Goal: Task Accomplishment & Management: Manage account settings

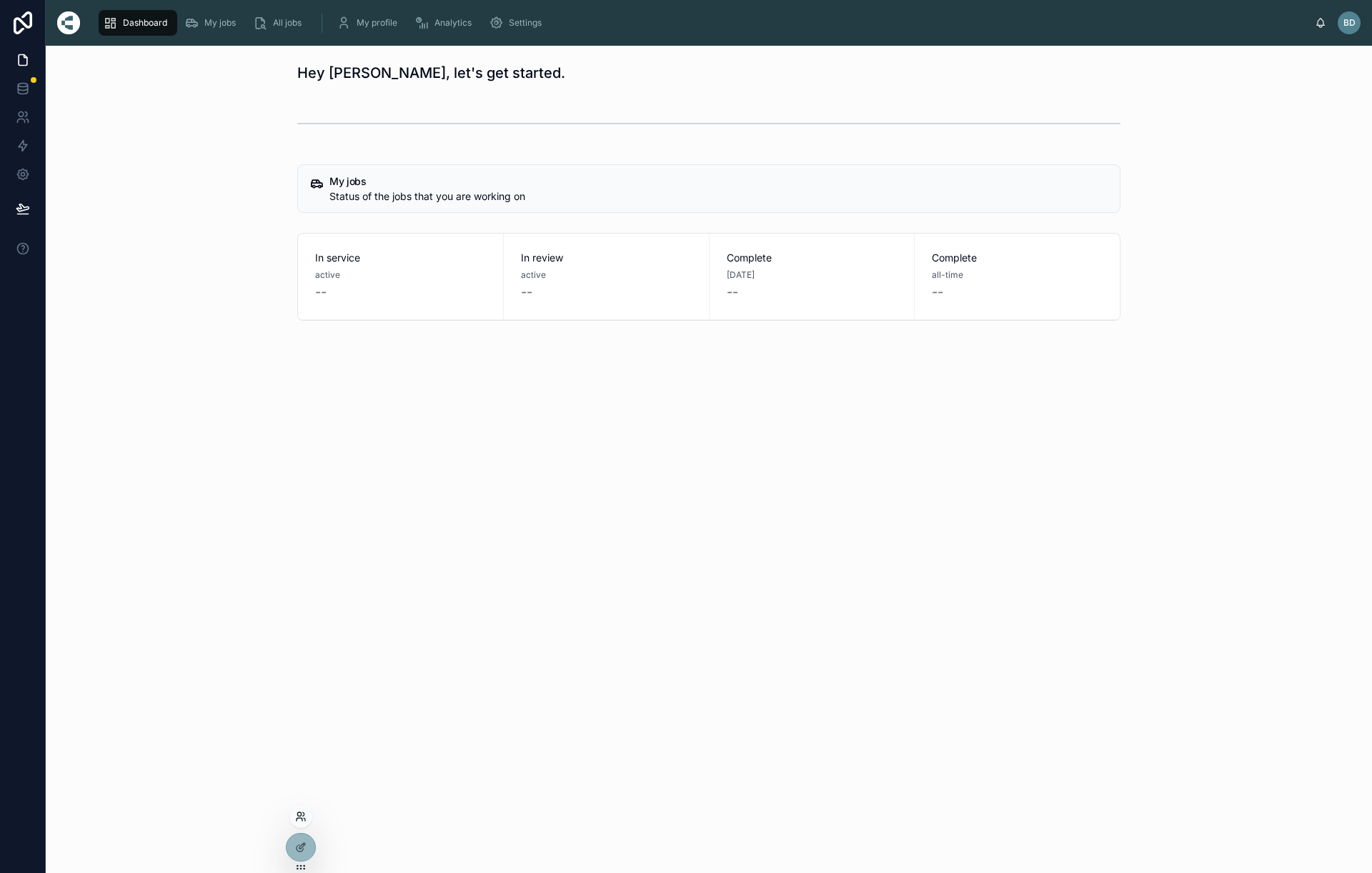
click at [302, 822] on icon at bounding box center [301, 817] width 11 height 11
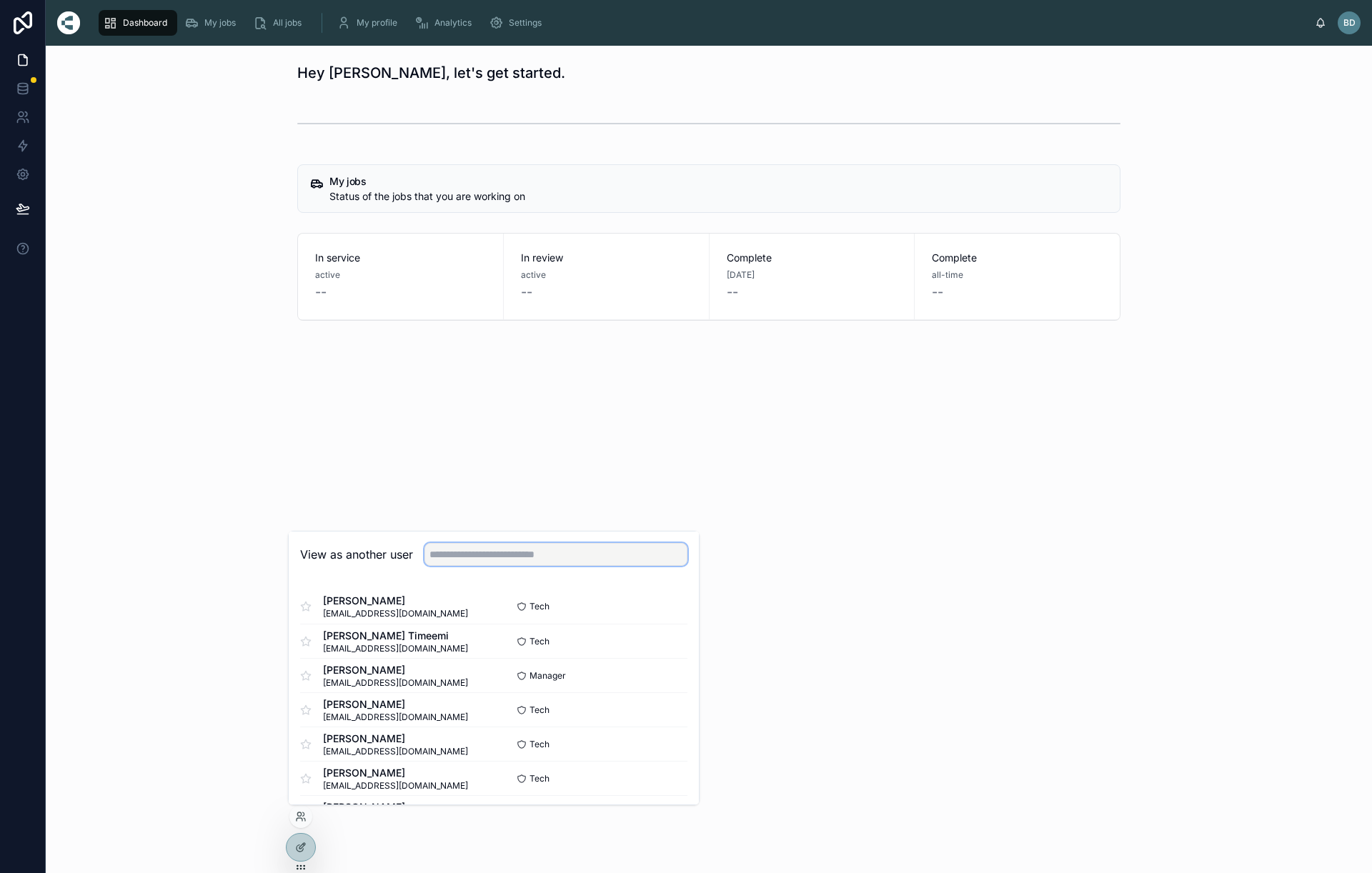
click at [475, 551] on input "text" at bounding box center [556, 554] width 263 height 23
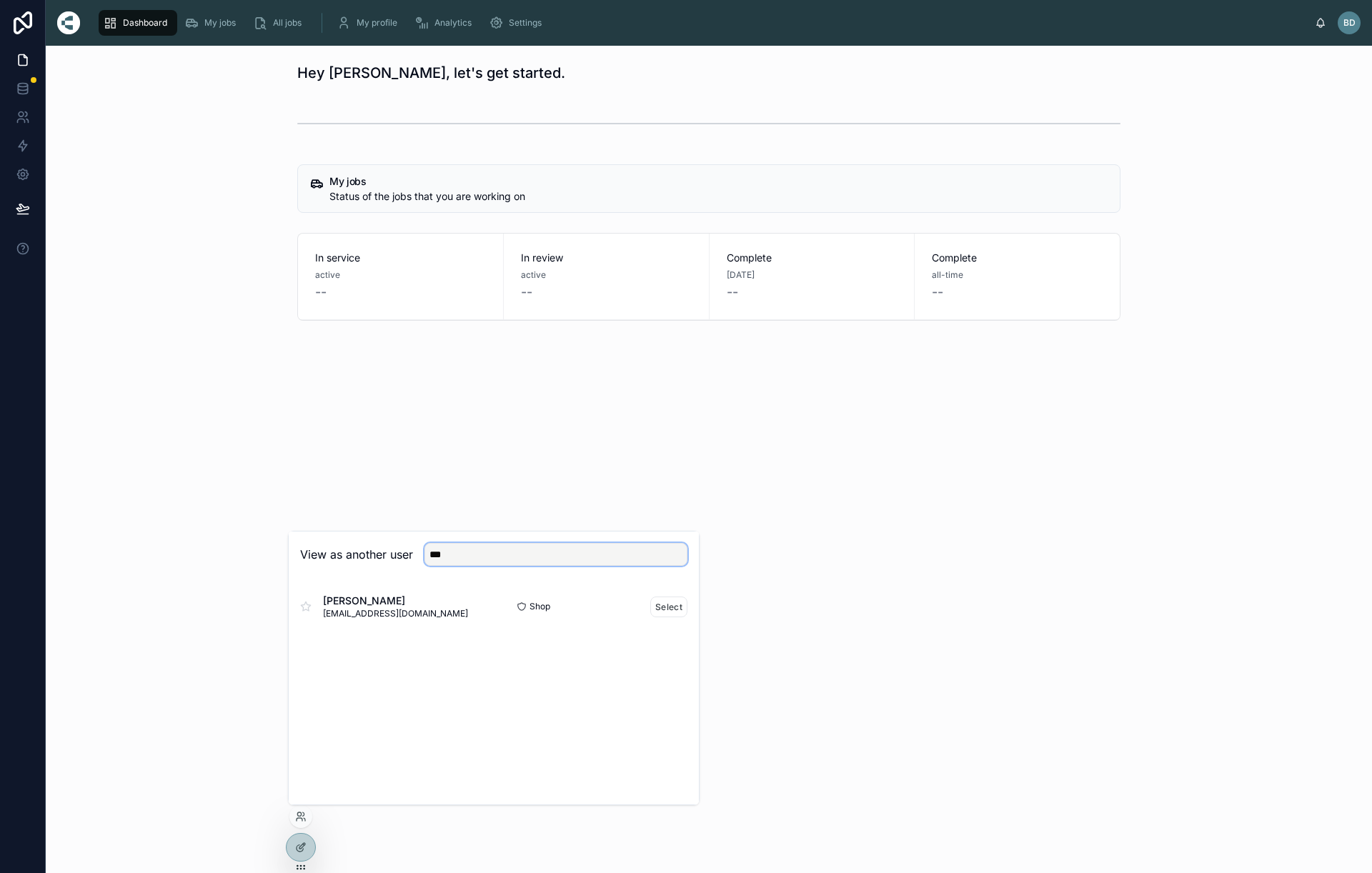
type input "***"
click at [371, 595] on span "[PERSON_NAME]" at bounding box center [396, 600] width 145 height 14
click at [663, 607] on button "Select" at bounding box center [670, 607] width 38 height 21
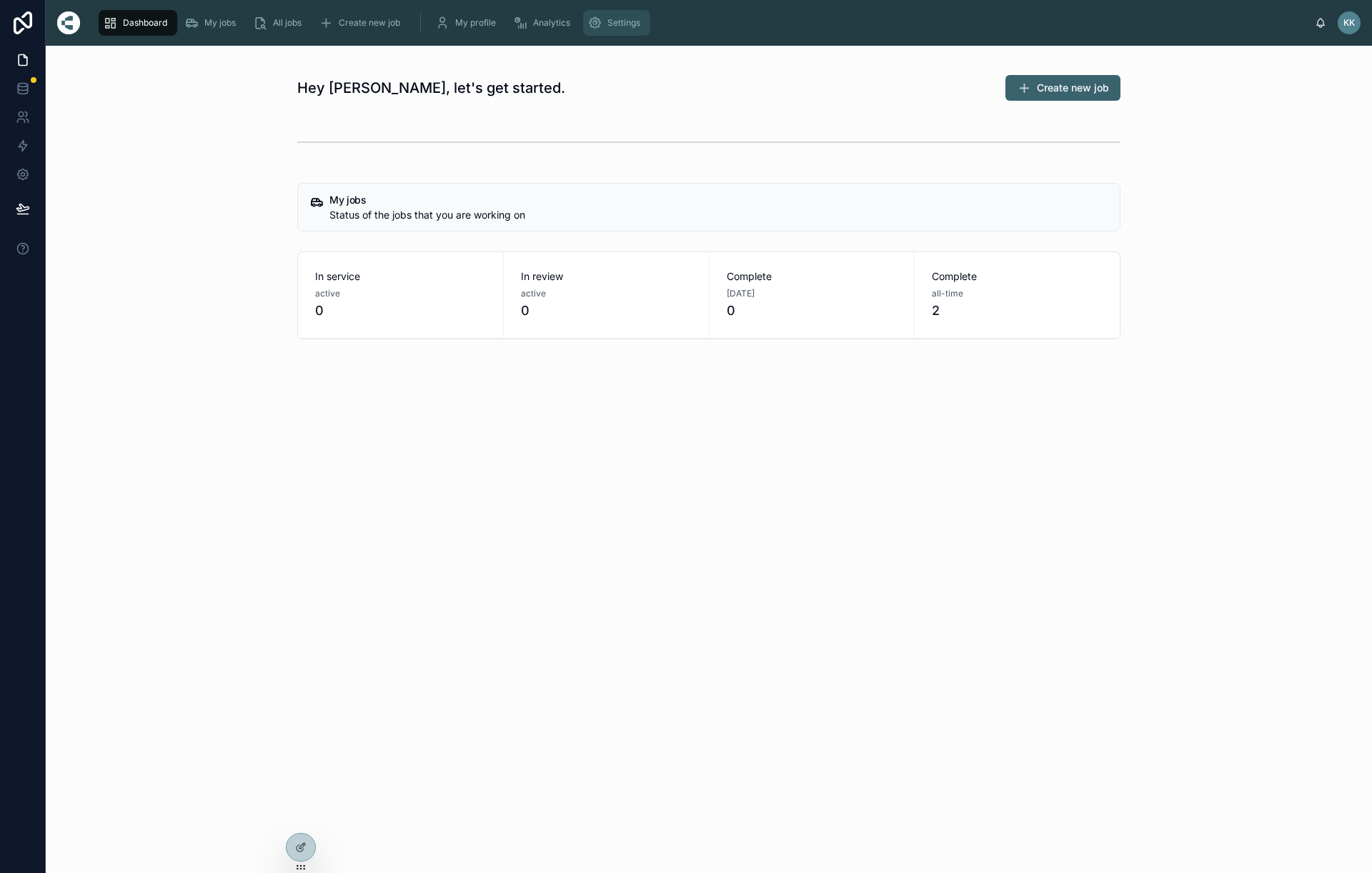
click at [605, 23] on div "Settings" at bounding box center [617, 23] width 58 height 23
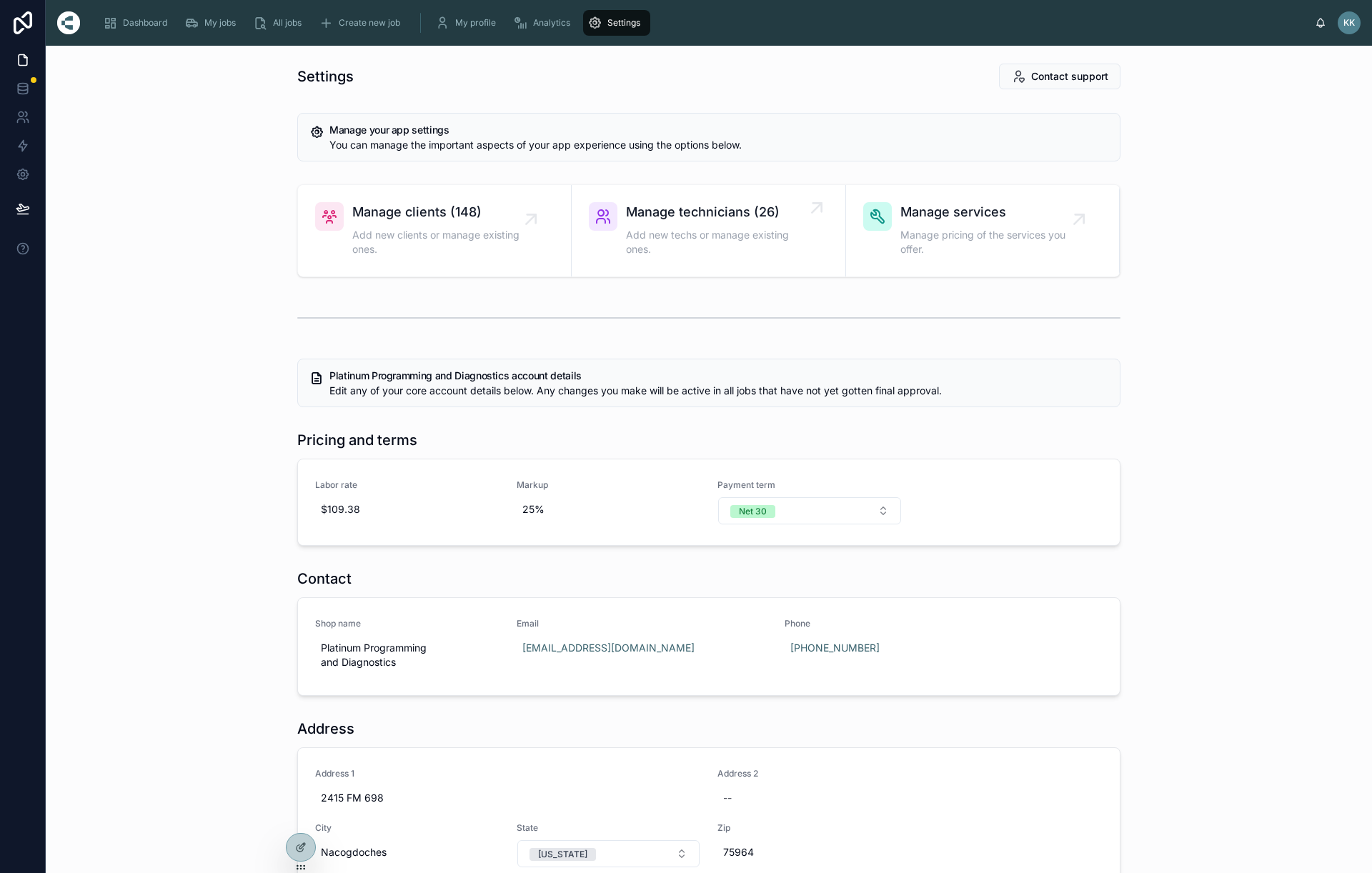
click at [729, 215] on span "Manage technicians (26)" at bounding box center [716, 212] width 179 height 20
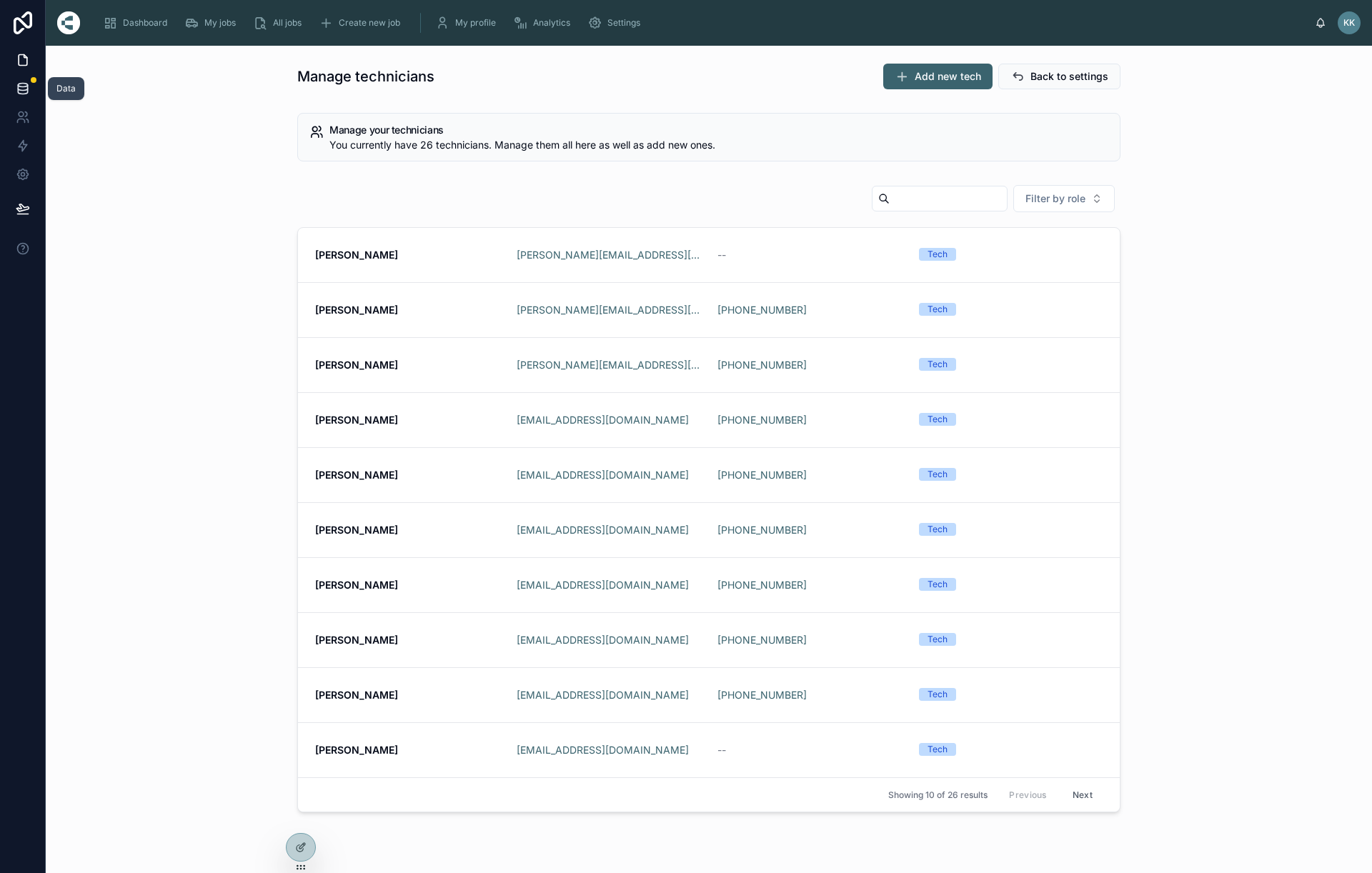
click at [13, 93] on link at bounding box center [23, 88] width 45 height 28
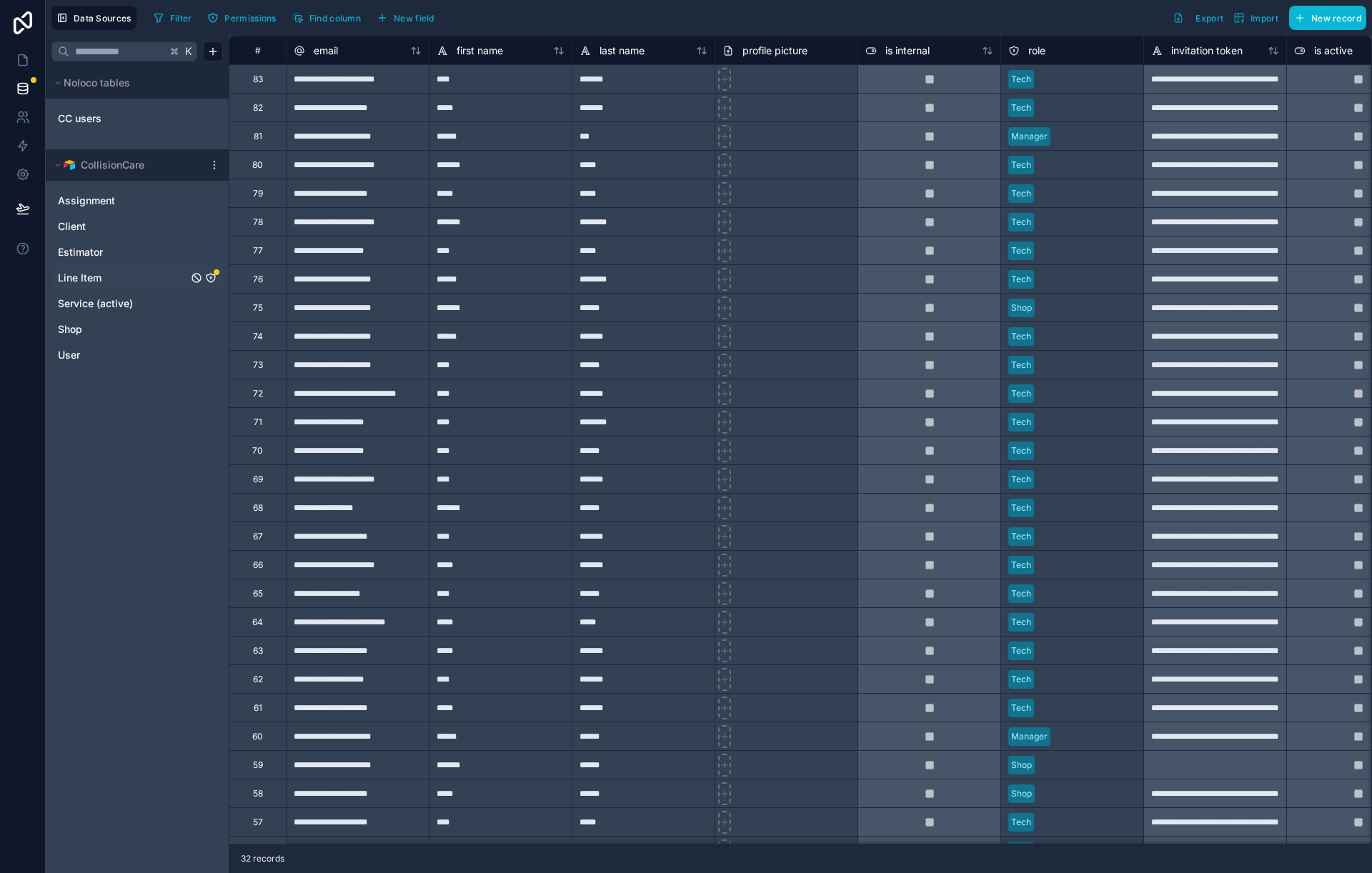
click at [212, 276] on icon "Line Item" at bounding box center [211, 278] width 11 height 11
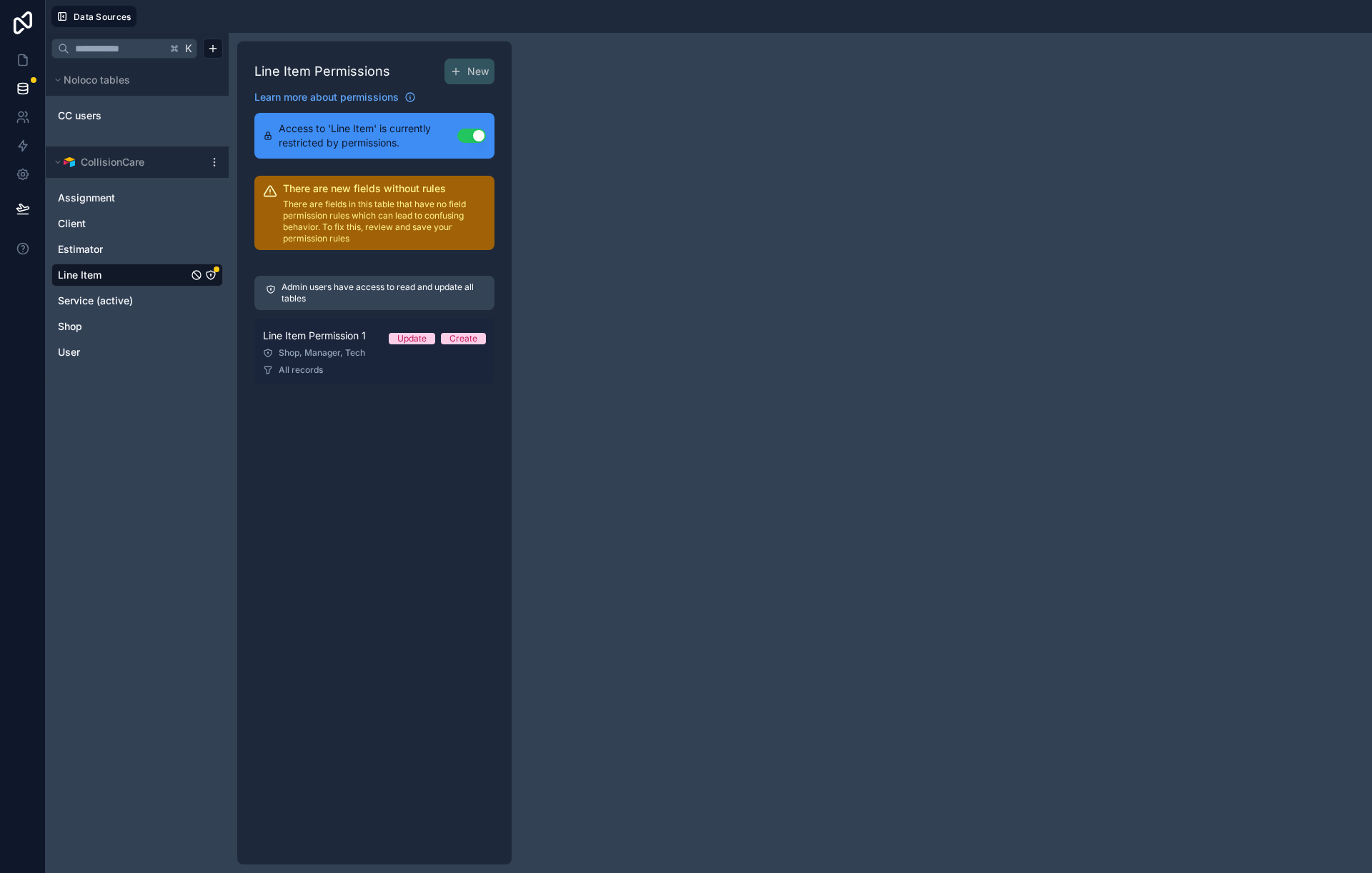
click at [438, 341] on div "Update Create" at bounding box center [438, 339] width 98 height 11
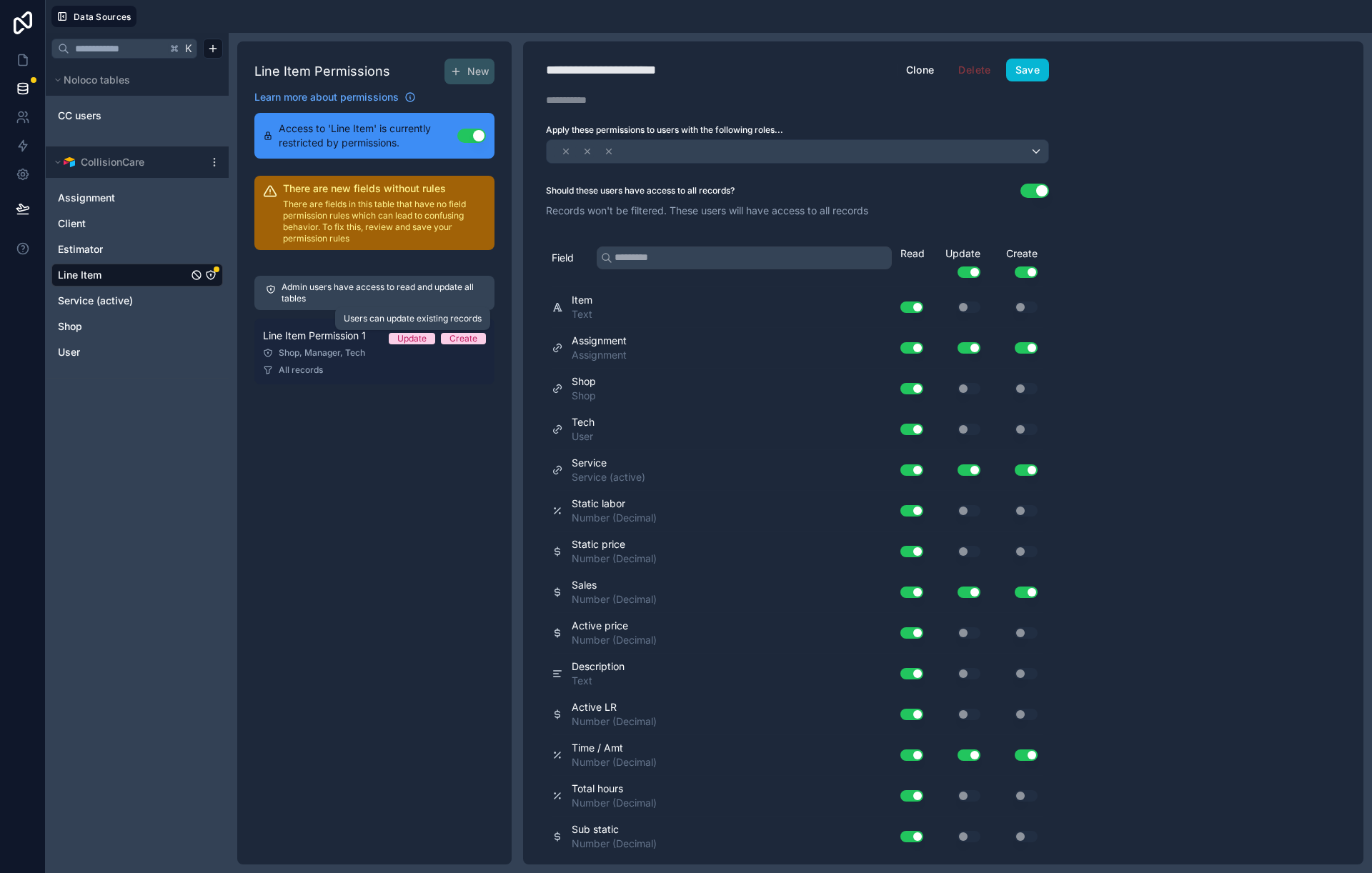
click at [411, 341] on div "Update" at bounding box center [412, 339] width 29 height 11
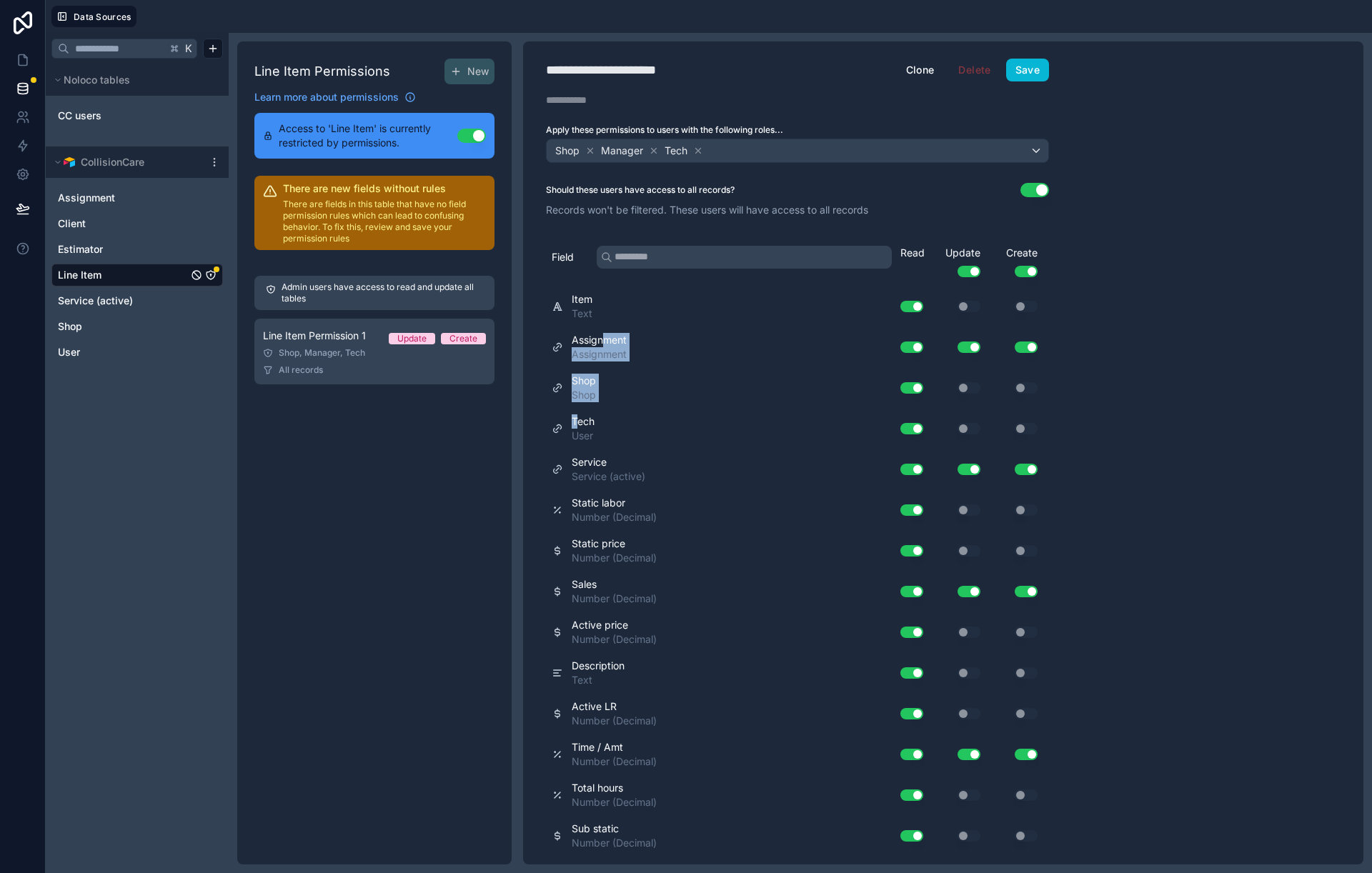
drag, startPoint x: 604, startPoint y: 341, endPoint x: 509, endPoint y: 926, distance: 592.7
click at [509, 873] on html "**********" at bounding box center [686, 450] width 1372 height 900
click at [1257, 549] on div "**********" at bounding box center [943, 453] width 840 height 823
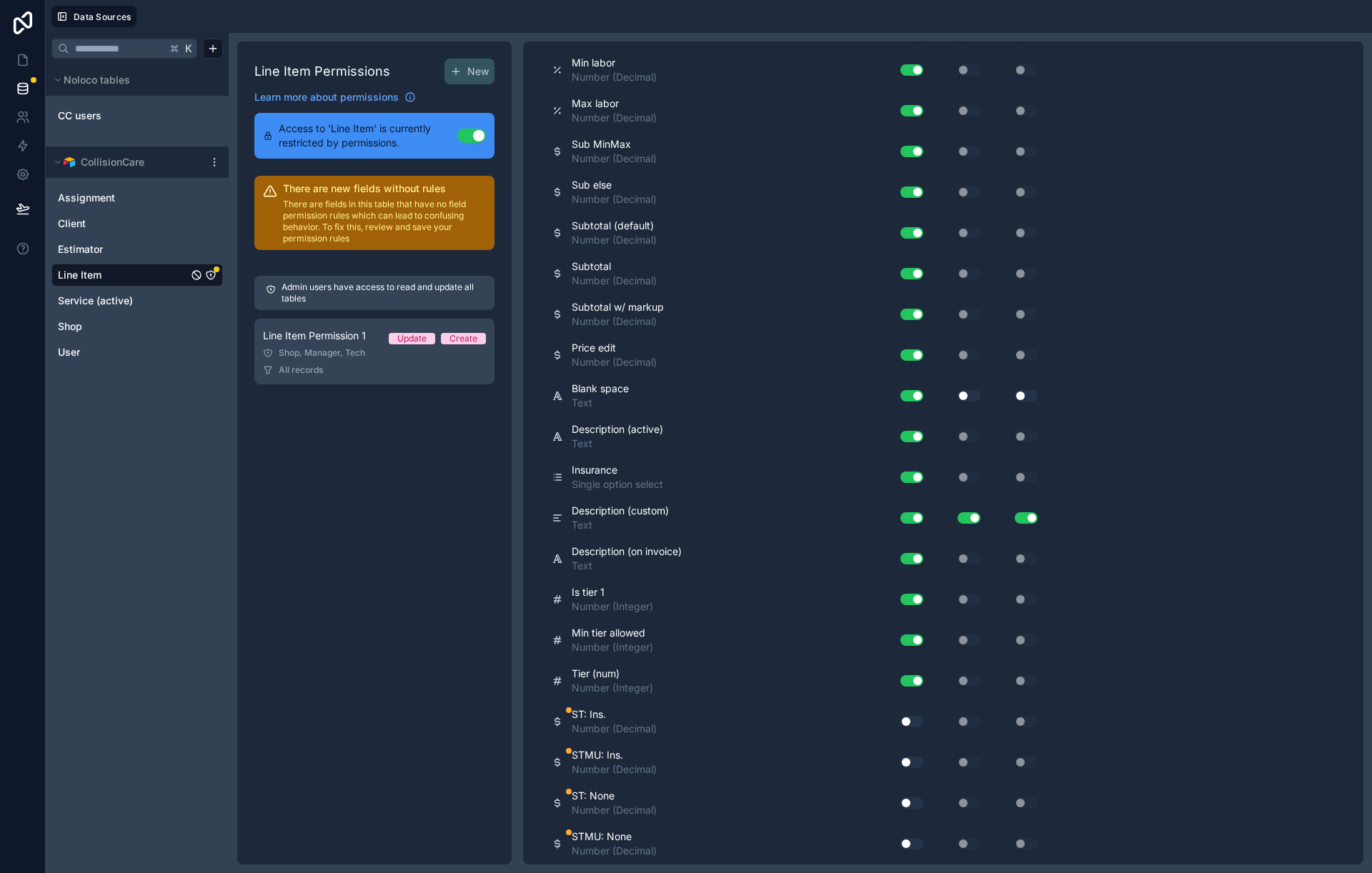
scroll to position [1336, 0]
click at [916, 723] on button "Use setting" at bounding box center [912, 722] width 23 height 11
click at [910, 760] on button "Use setting" at bounding box center [912, 763] width 23 height 11
click at [915, 805] on button "Use setting" at bounding box center [912, 804] width 23 height 11
click at [911, 846] on button "Use setting" at bounding box center [912, 845] width 23 height 11
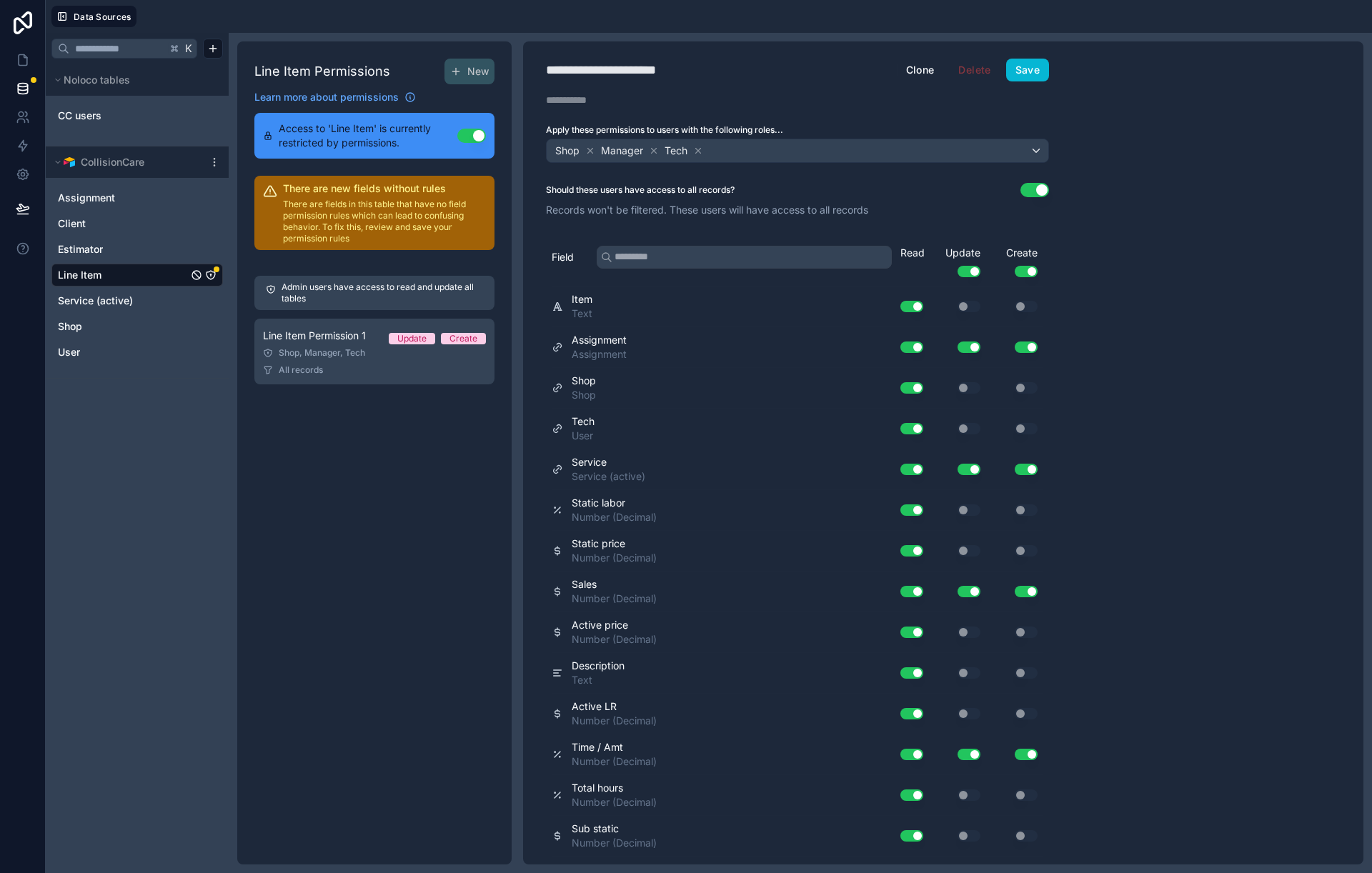
scroll to position [0, 0]
click at [1033, 74] on button "Save" at bounding box center [1028, 69] width 43 height 23
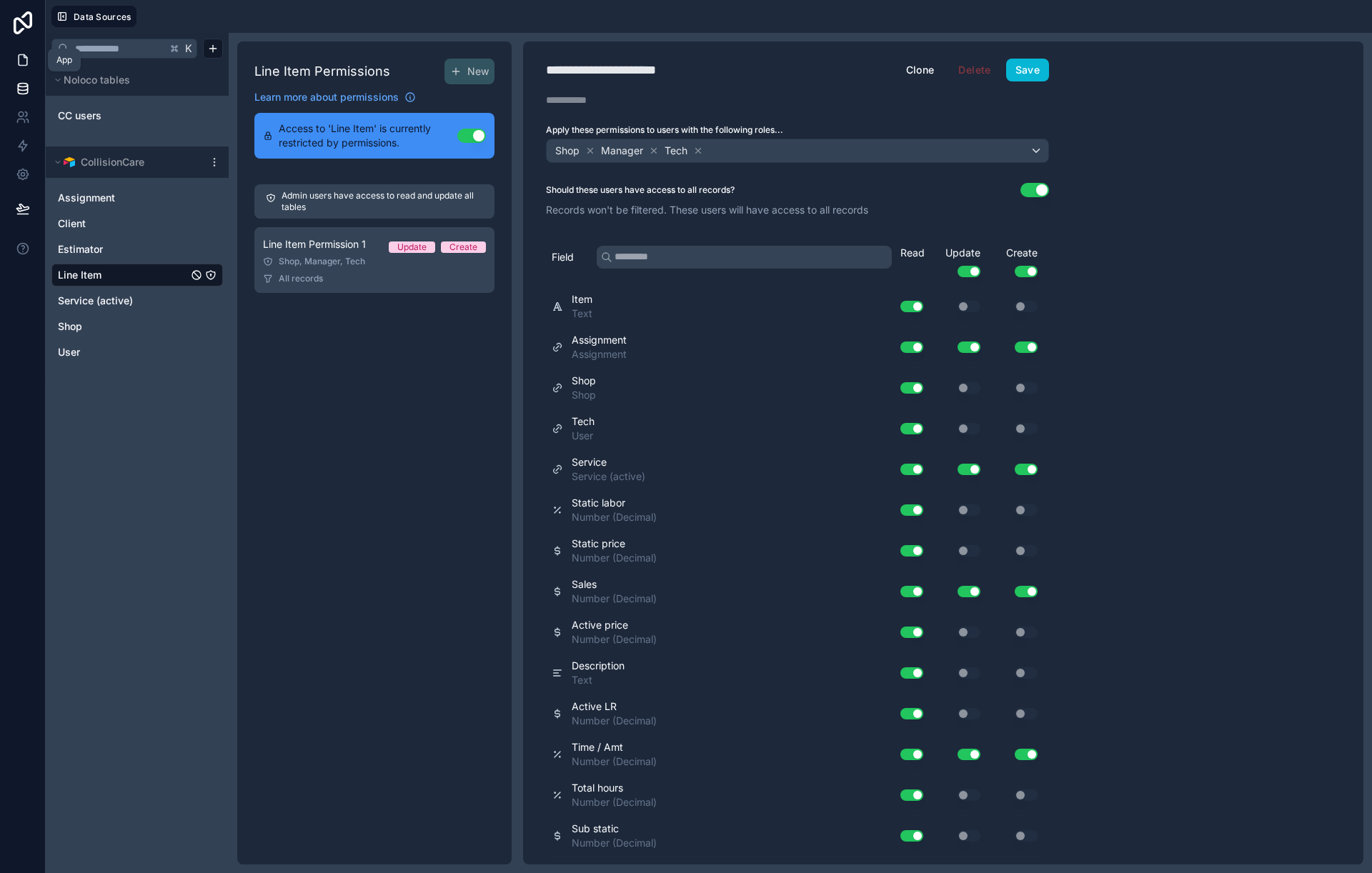
click at [24, 65] on icon at bounding box center [23, 60] width 8 height 10
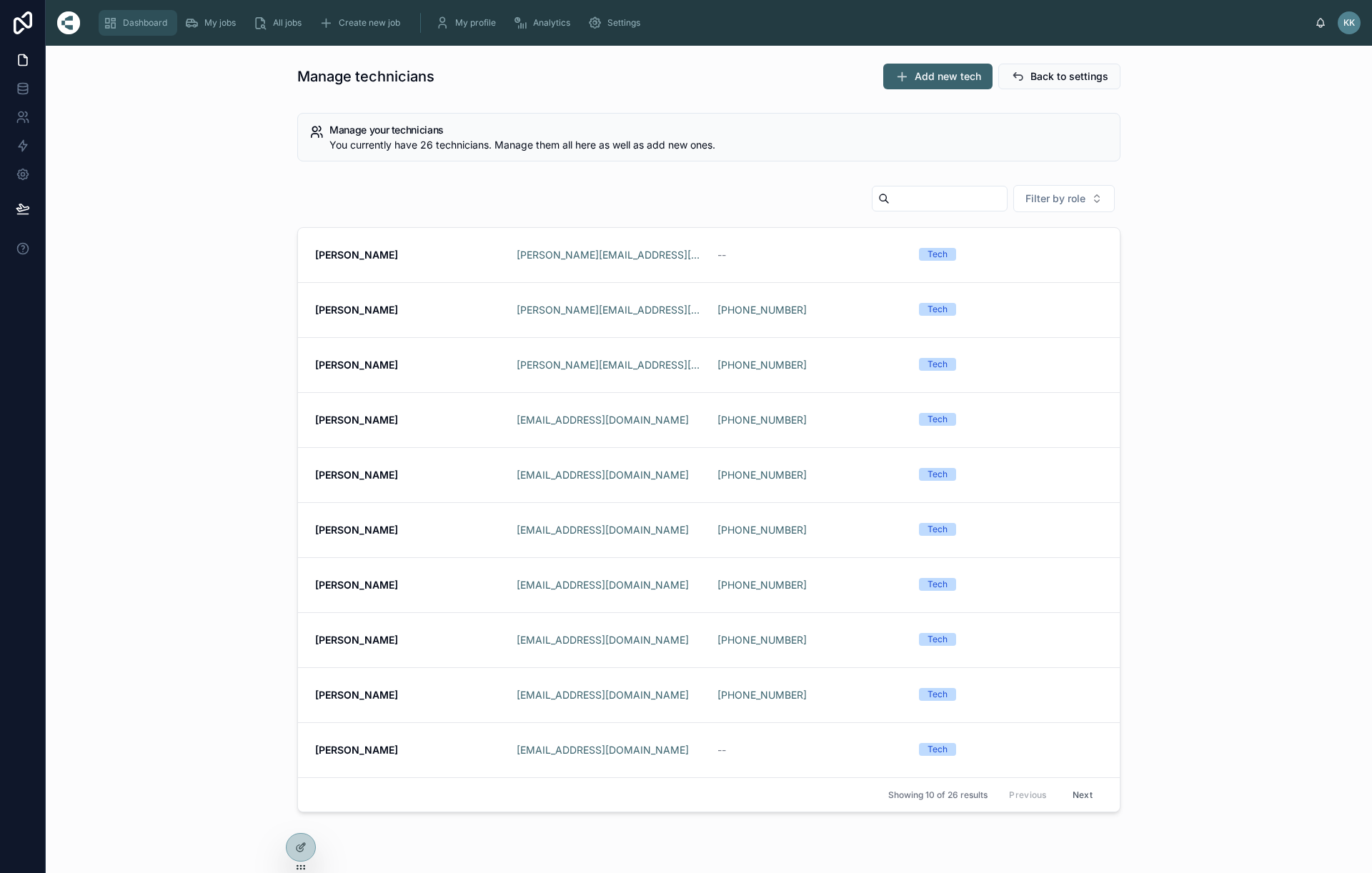
click at [149, 24] on span "Dashboard" at bounding box center [144, 23] width 44 height 11
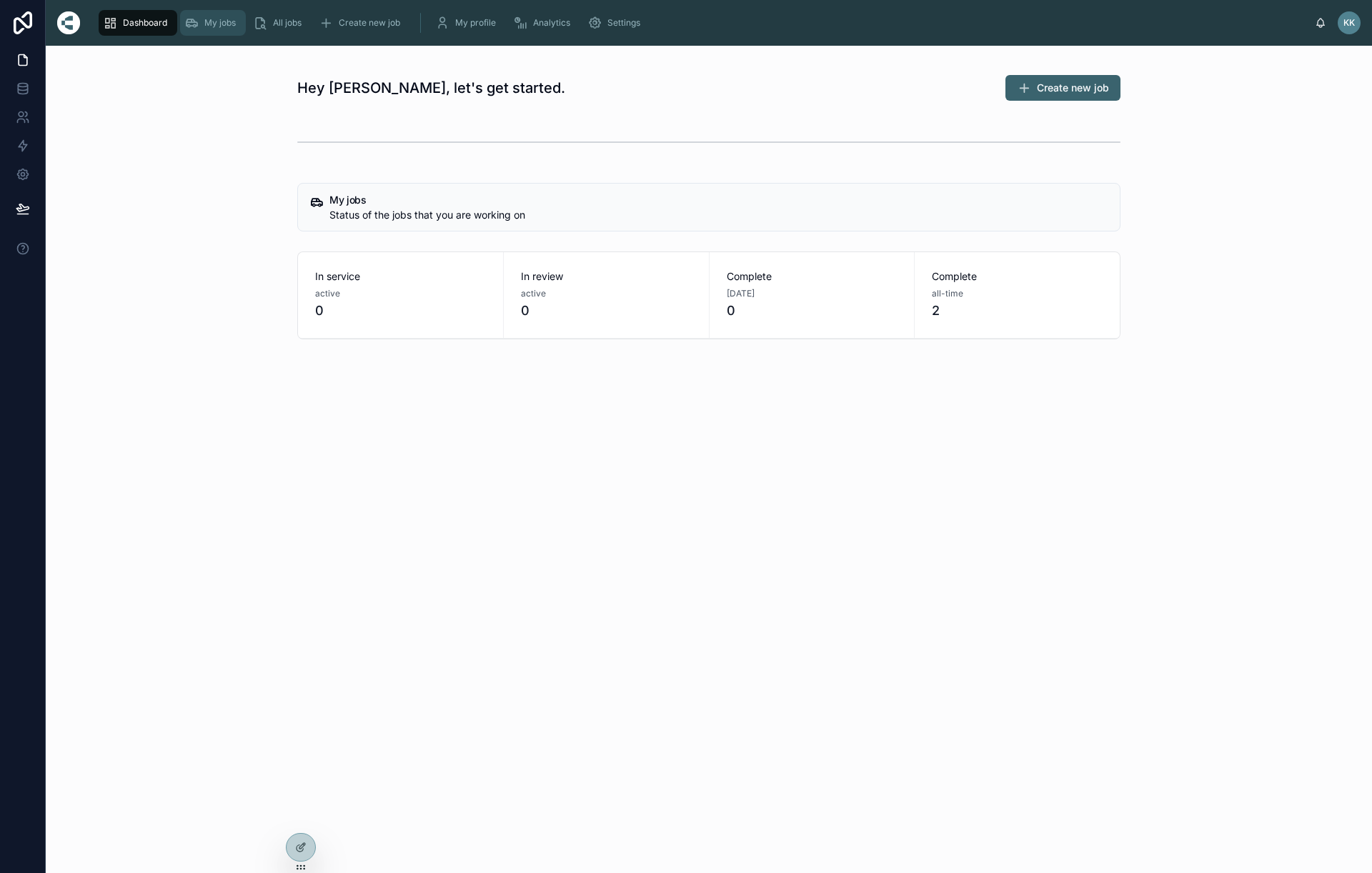
click at [229, 23] on span "My jobs" at bounding box center [220, 23] width 32 height 11
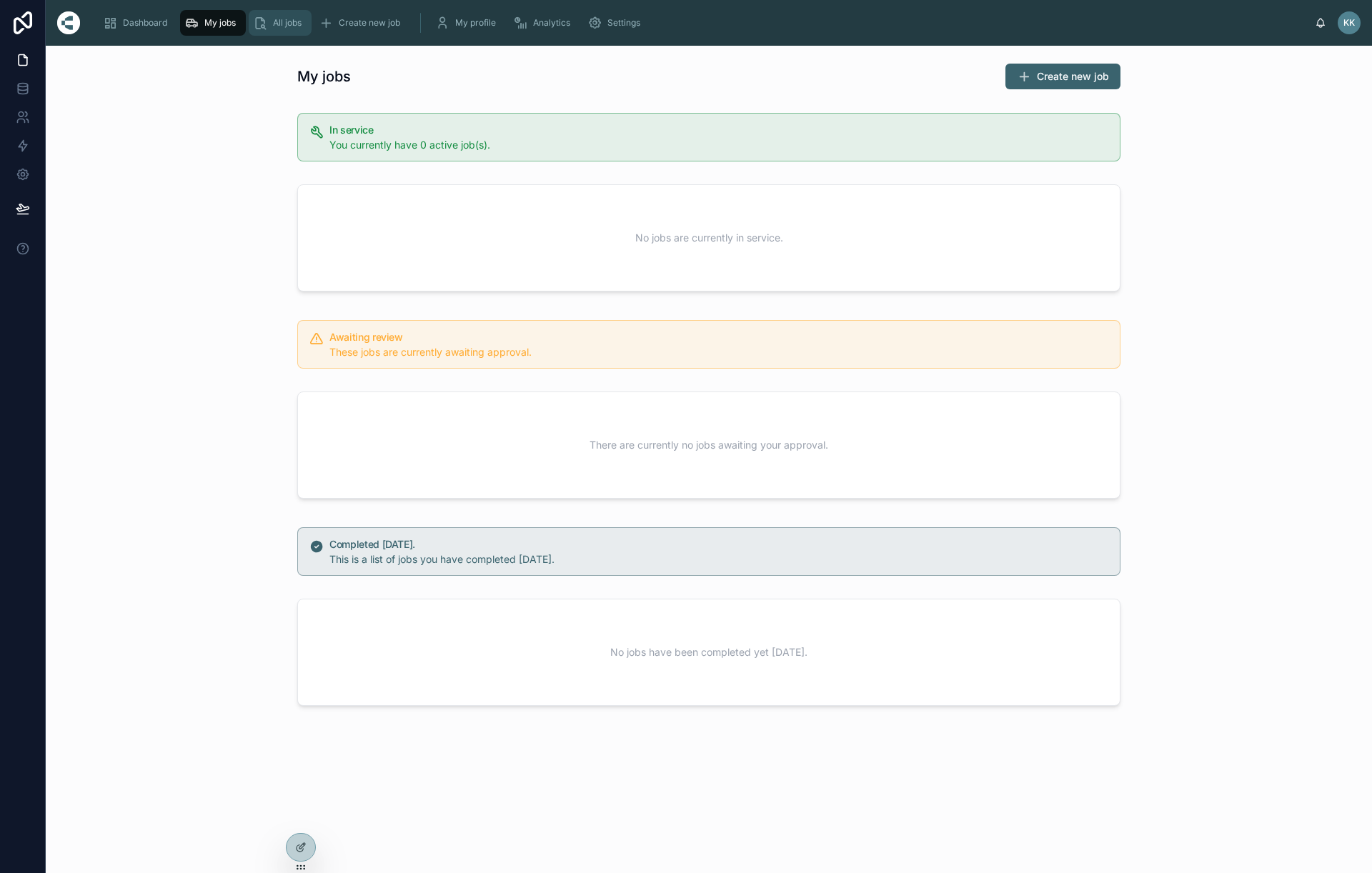
click at [283, 25] on span "All jobs" at bounding box center [287, 23] width 28 height 11
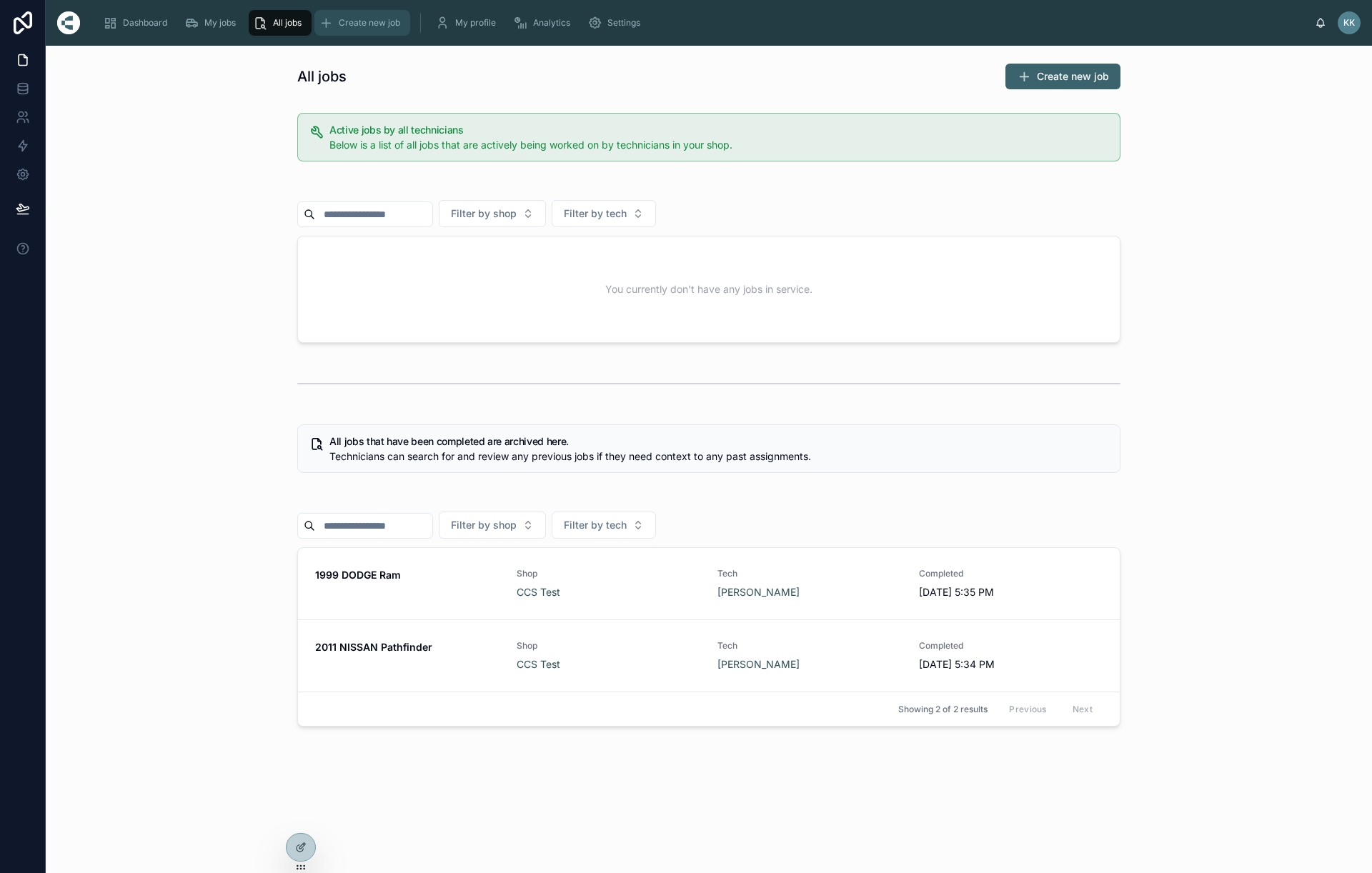
click at [383, 27] on span "Create new job" at bounding box center [369, 23] width 62 height 11
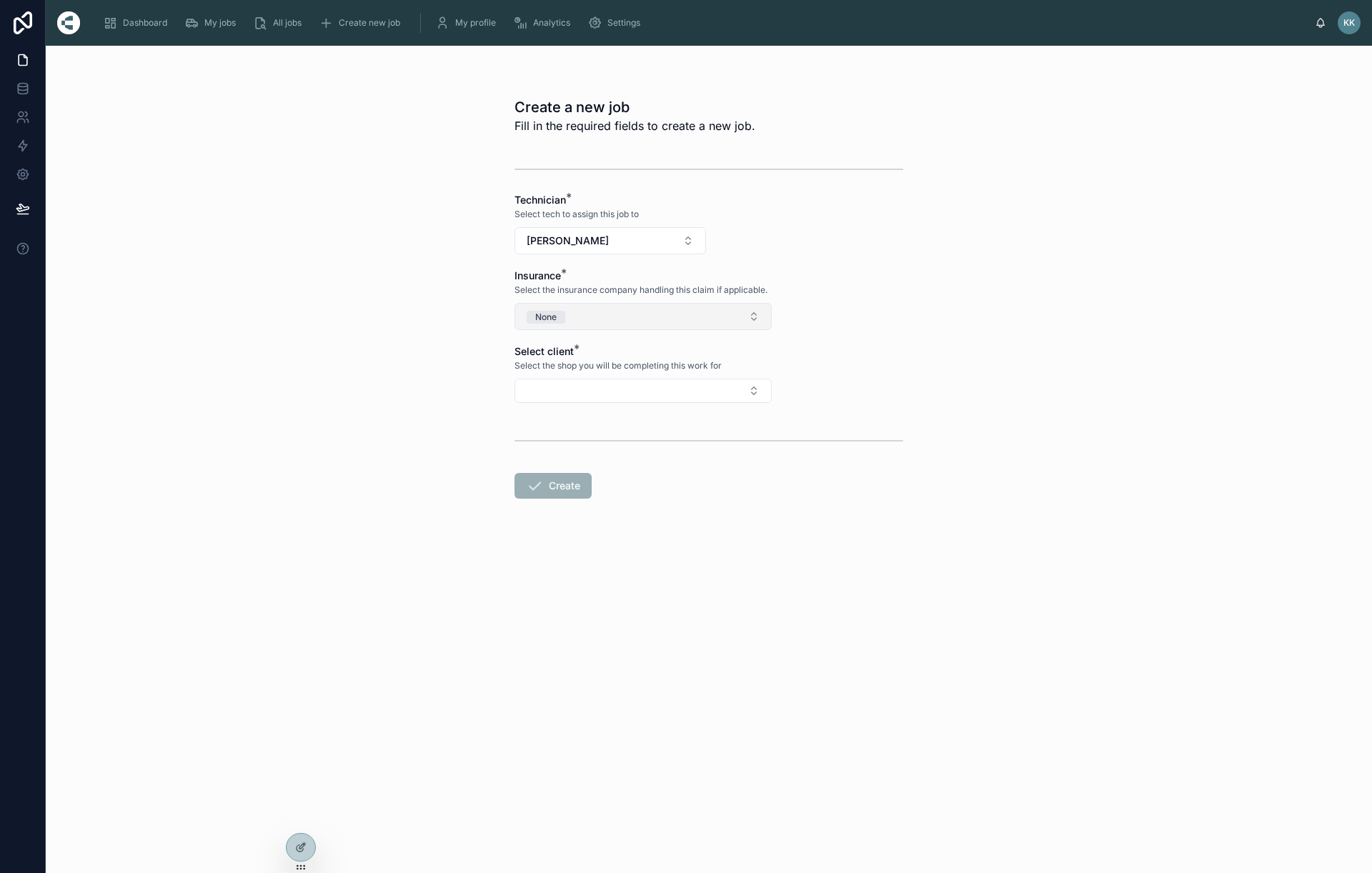
click at [630, 314] on button "None" at bounding box center [643, 316] width 257 height 27
click at [892, 362] on form "Technician * Select tech to assign this job to [PERSON_NAME] Insurance * Select…" at bounding box center [709, 368] width 389 height 444
click at [732, 316] on button "None" at bounding box center [643, 316] width 257 height 27
click at [855, 312] on form "Technician * Select tech to assign this job to [PERSON_NAME] Insurance * Select…" at bounding box center [709, 368] width 389 height 444
click at [460, 16] on div "My profile" at bounding box center [468, 23] width 67 height 23
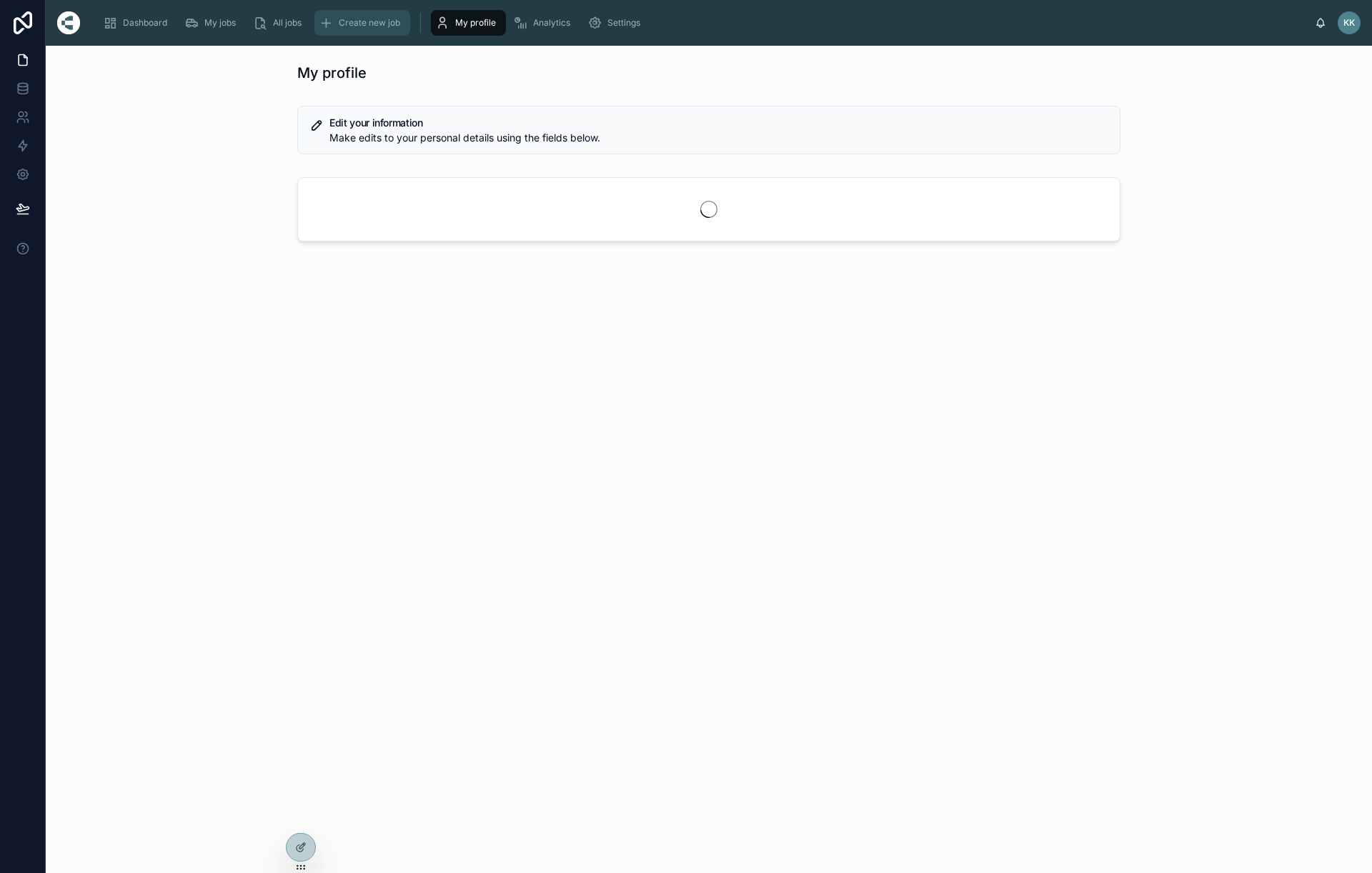
click at [375, 15] on div "Create new job" at bounding box center [362, 23] width 87 height 23
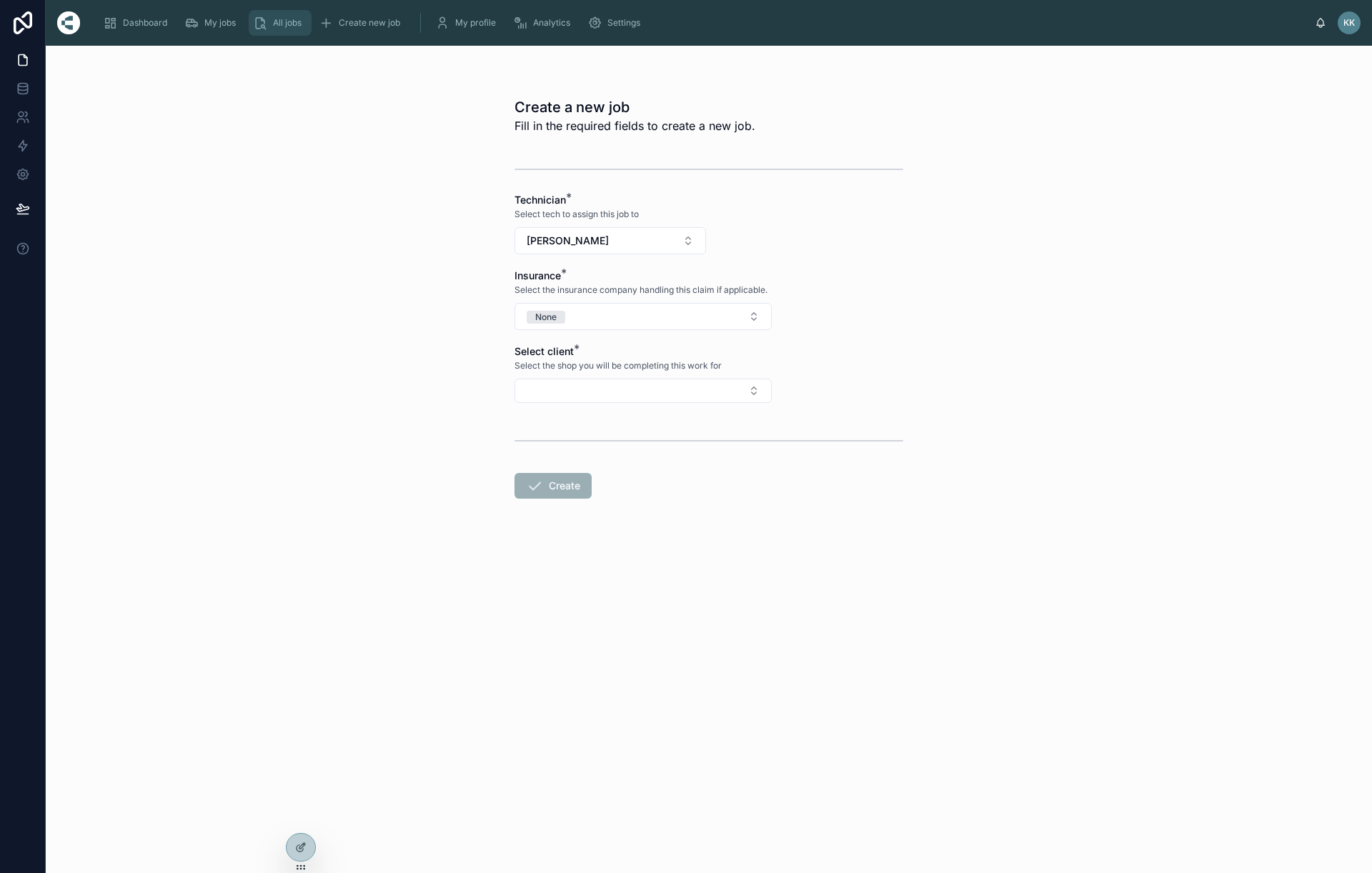
click at [271, 20] on div "All jobs" at bounding box center [280, 23] width 54 height 23
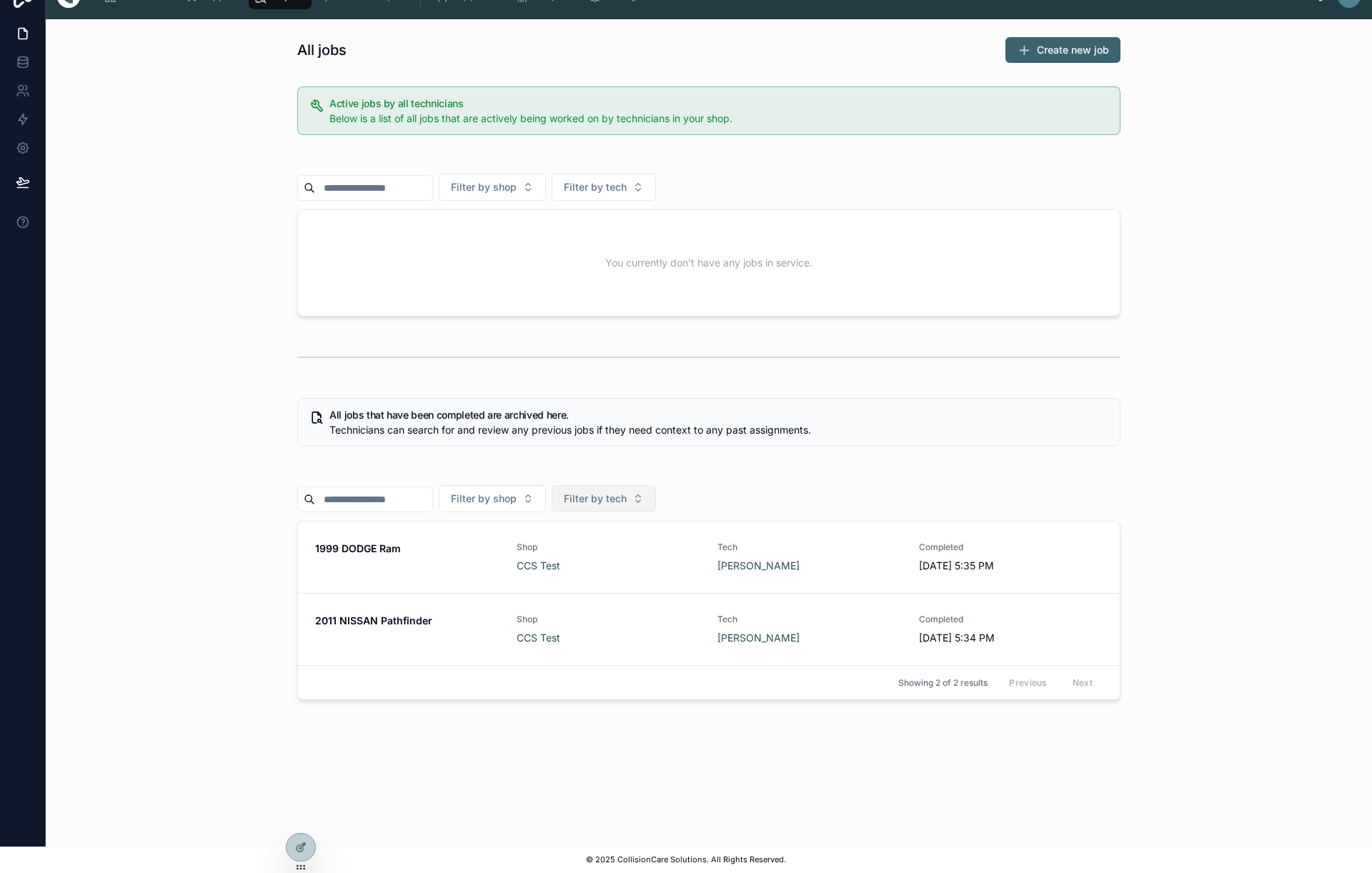
scroll to position [25, 0]
click at [611, 568] on div "CCS Test" at bounding box center [609, 566] width 185 height 14
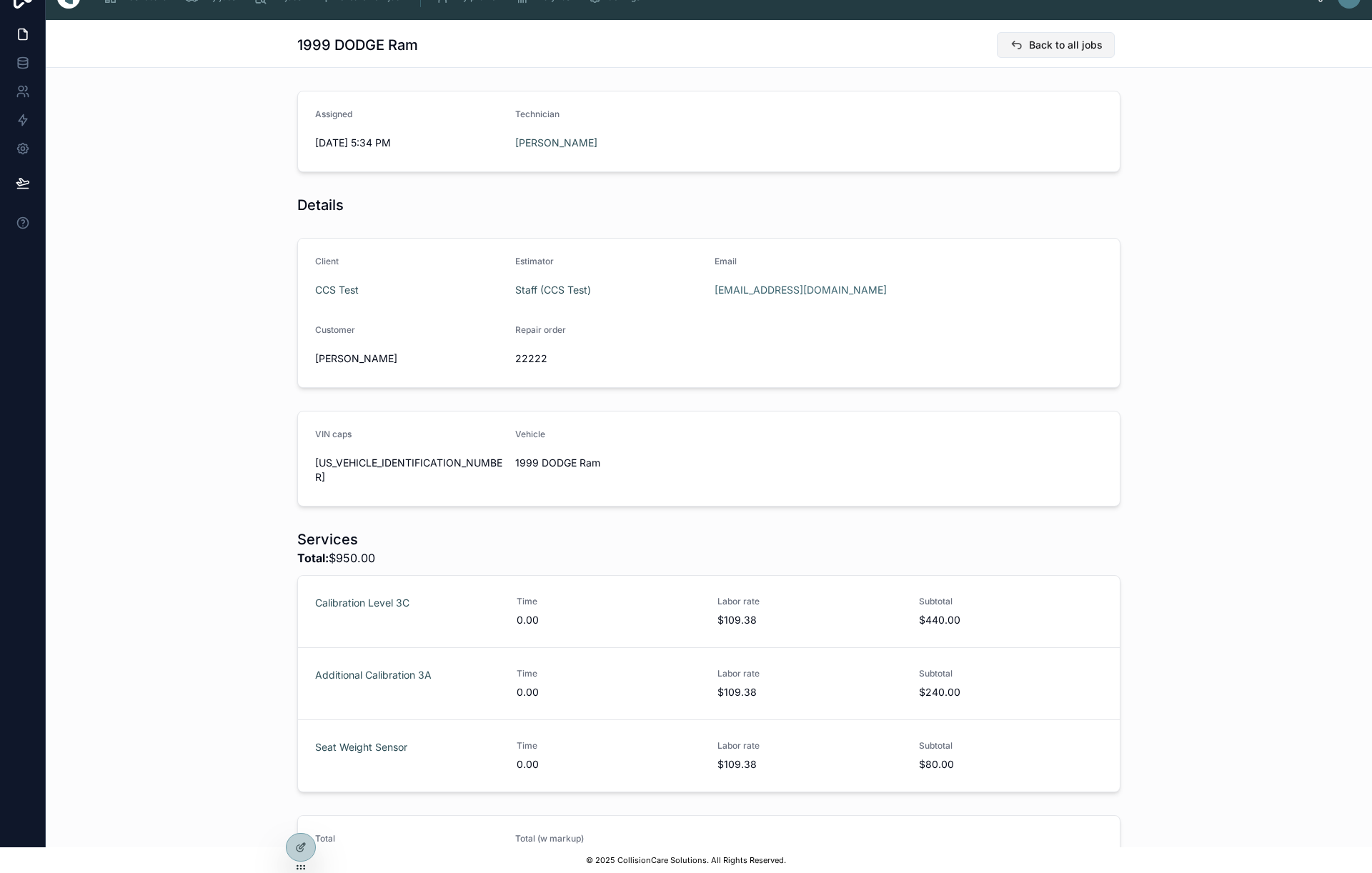
click at [1039, 57] on button "Back to all jobs" at bounding box center [1056, 44] width 118 height 25
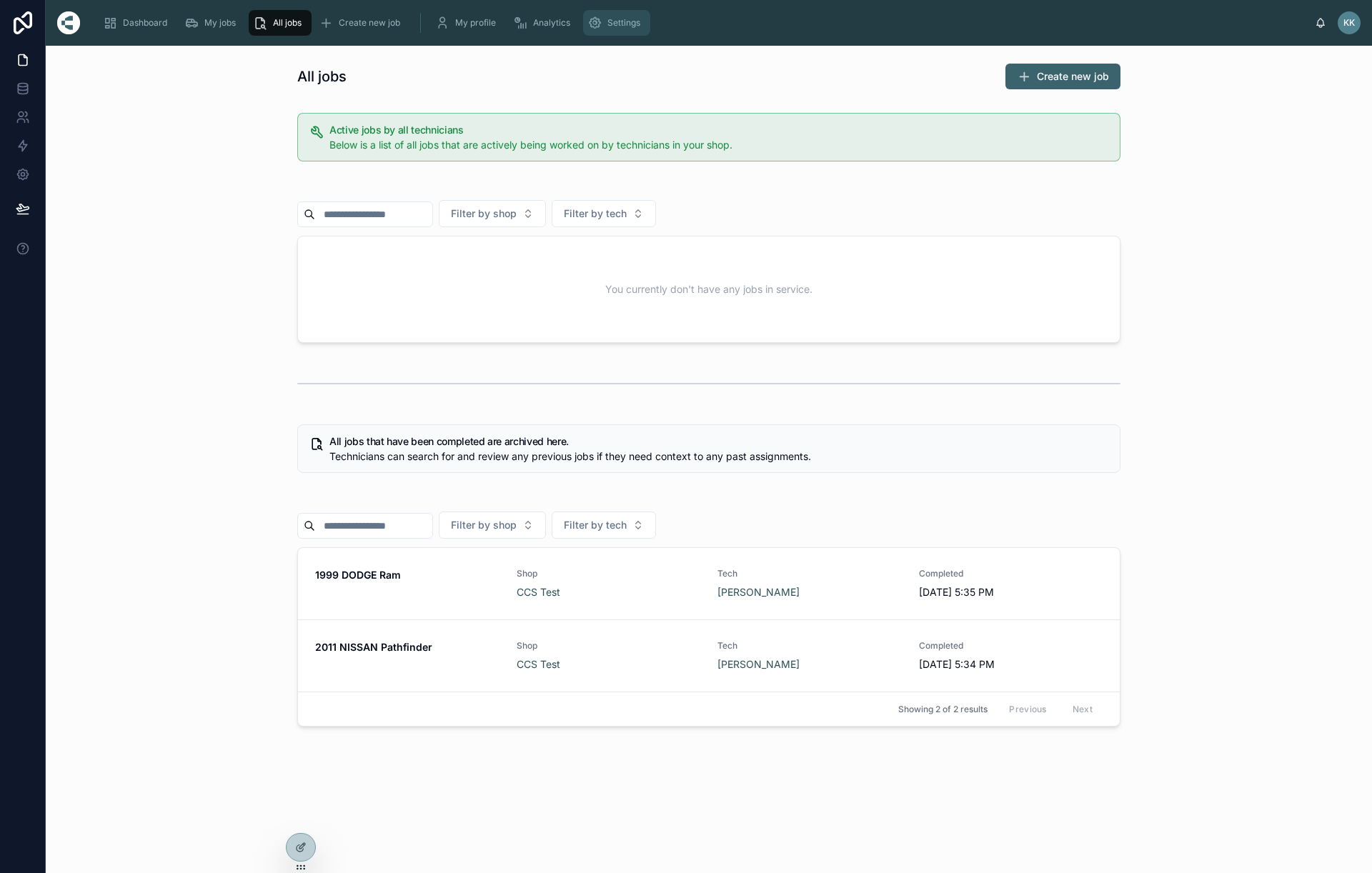
click at [636, 27] on span "Settings" at bounding box center [624, 23] width 33 height 11
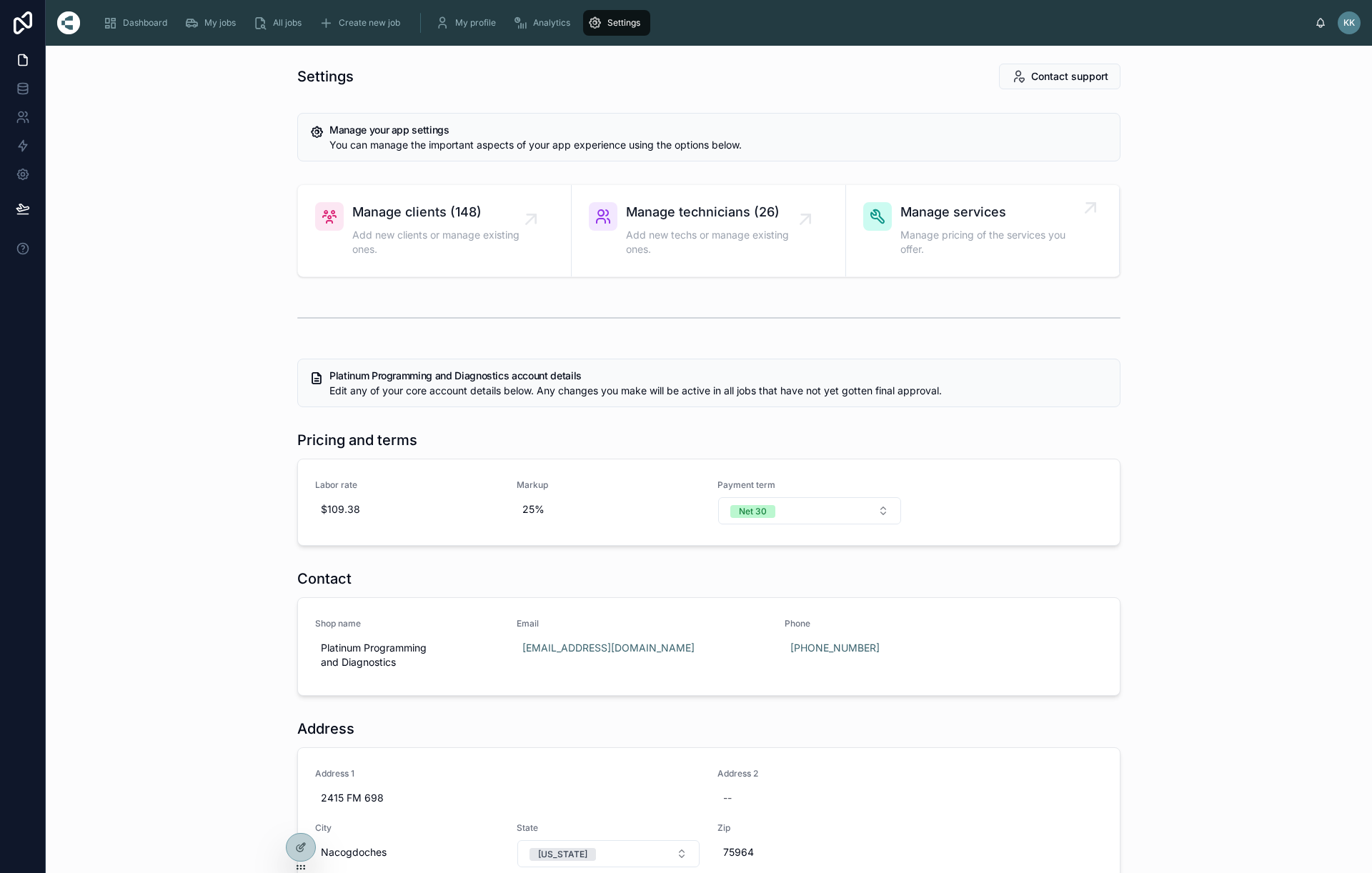
click at [982, 221] on span "Manage services" at bounding box center [989, 212] width 179 height 20
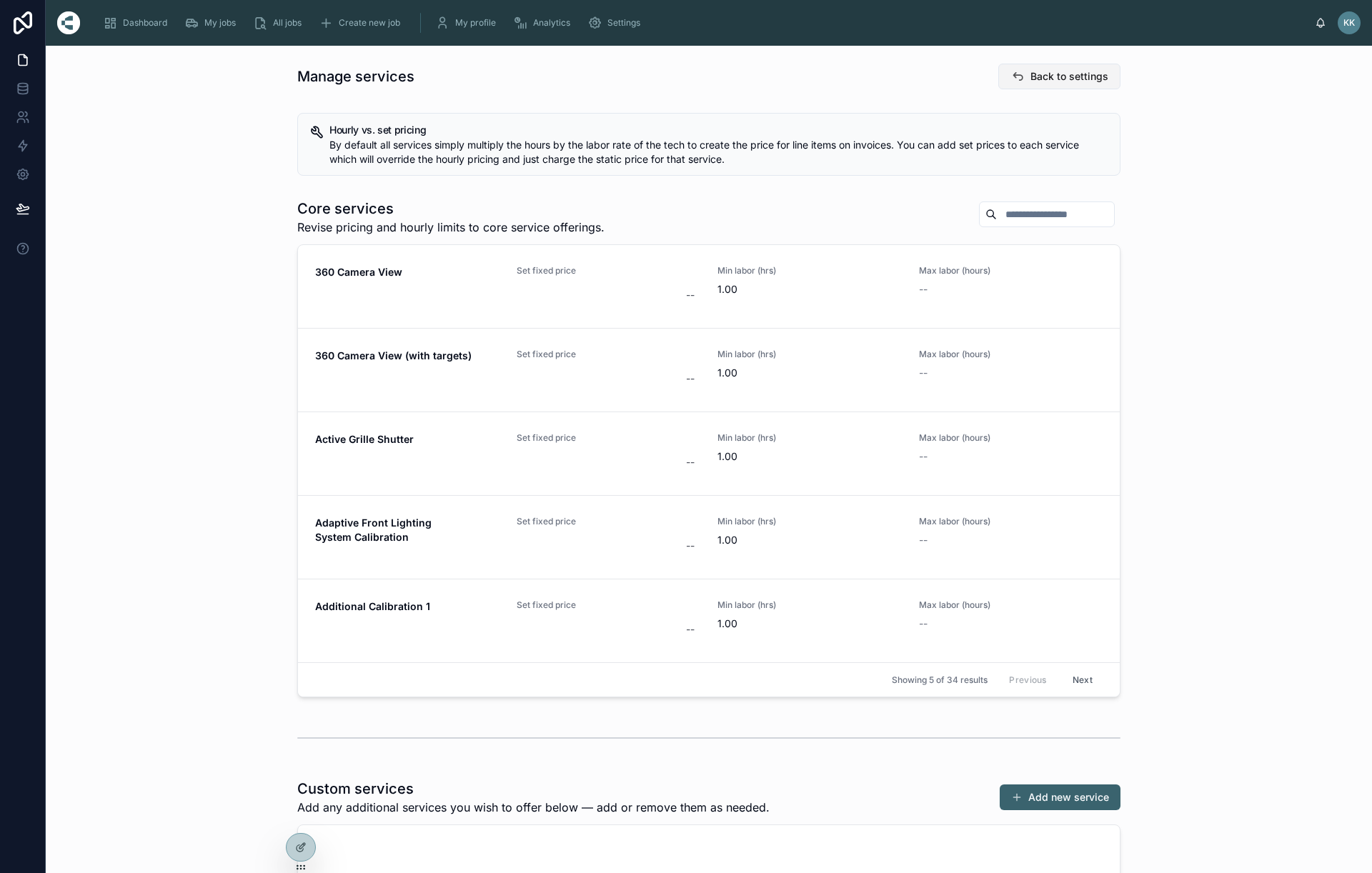
click at [1044, 78] on span "Back to settings" at bounding box center [1069, 76] width 78 height 14
